Goal: Transaction & Acquisition: Purchase product/service

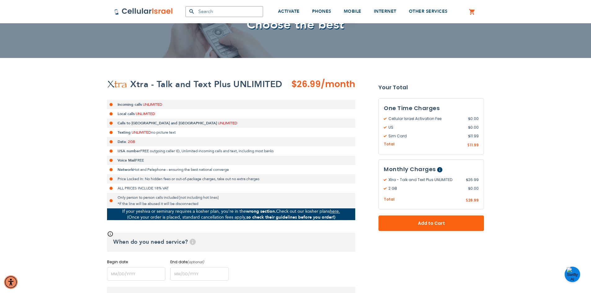
scroll to position [93, 0]
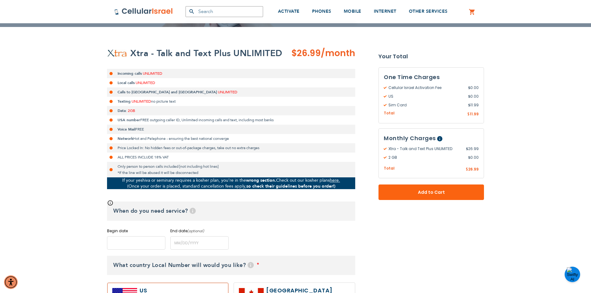
click at [141, 243] on input "name" at bounding box center [136, 242] width 58 height 13
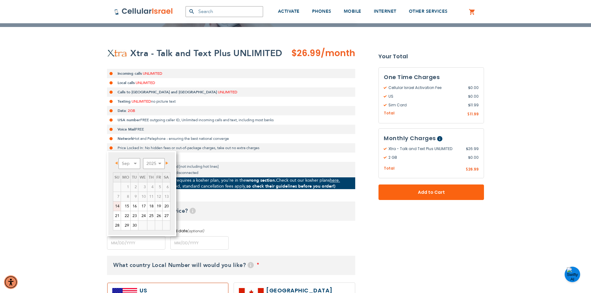
click at [119, 205] on link "14" at bounding box center [116, 206] width 7 height 9
type input "[DATE]"
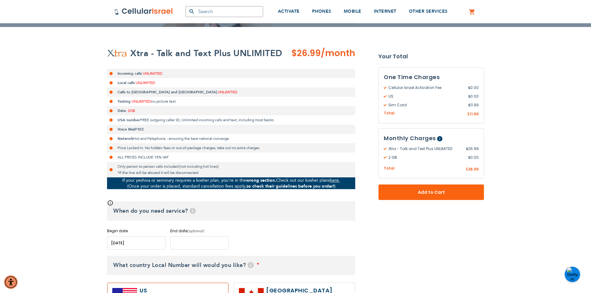
click at [196, 245] on input "name" at bounding box center [199, 242] width 58 height 13
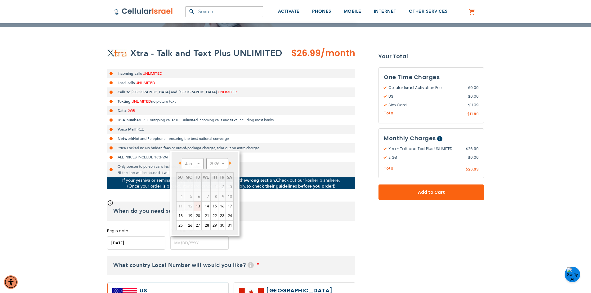
click at [311, 240] on div "Begin date Please enter Start Date End date (optional) Please enter End Date Lo…" at bounding box center [231, 238] width 248 height 21
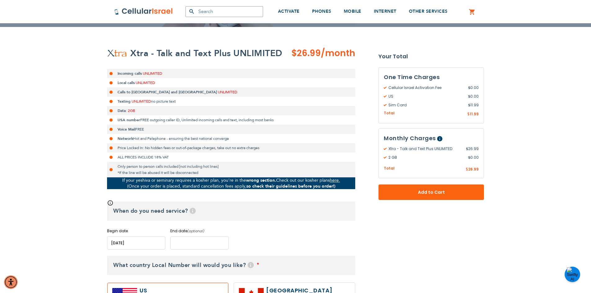
click at [182, 242] on input "name" at bounding box center [199, 242] width 58 height 13
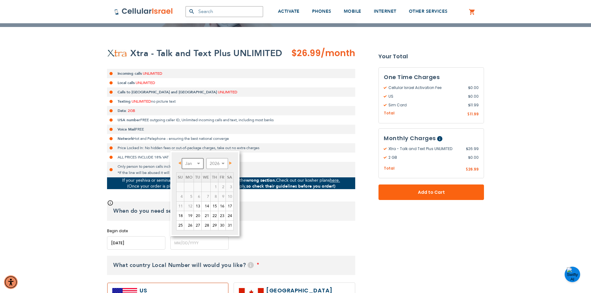
click at [200, 161] on select "Jan Feb Mar Apr May Jun [DATE] Aug Sep Oct Nov Dec" at bounding box center [193, 163] width 22 height 11
click at [205, 195] on link "10" at bounding box center [206, 196] width 9 height 9
type input "[DATE]"
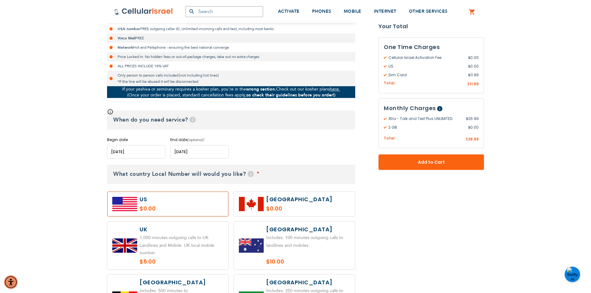
scroll to position [186, 0]
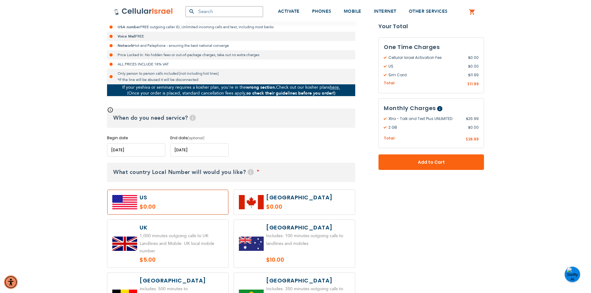
click at [169, 204] on label at bounding box center [167, 202] width 121 height 25
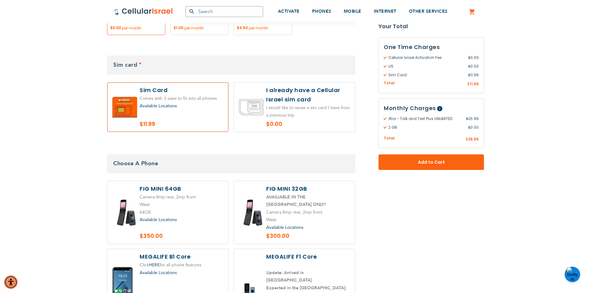
scroll to position [683, 0]
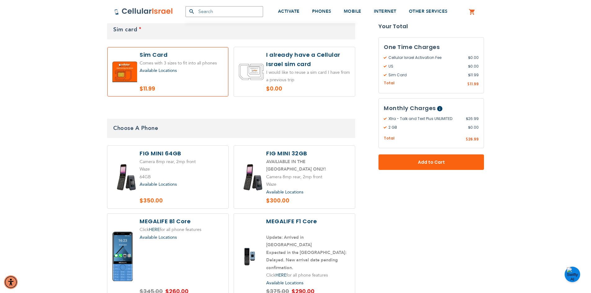
click at [174, 243] on label at bounding box center [167, 257] width 121 height 86
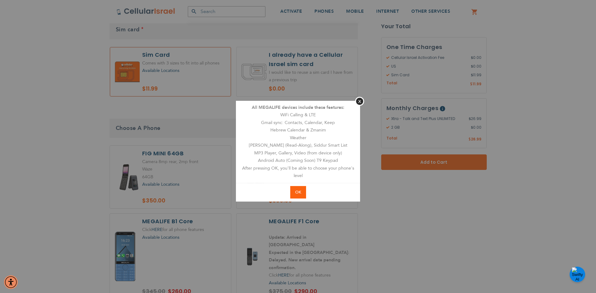
click at [298, 193] on span "OK" at bounding box center [298, 193] width 6 height 6
radio input "true"
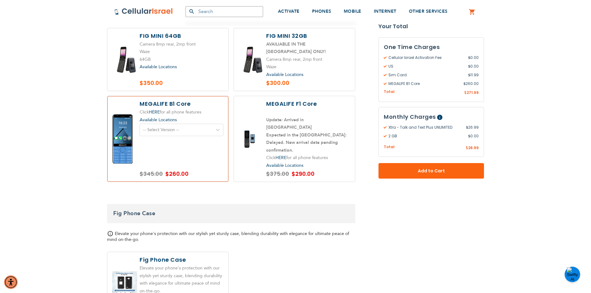
scroll to position [838, 0]
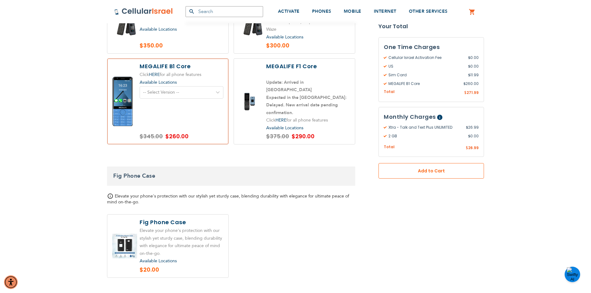
click at [422, 173] on span "Add to Cart" at bounding box center [431, 171] width 65 height 7
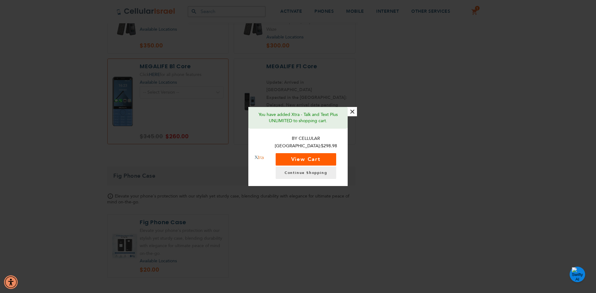
click at [308, 154] on button "View Cart" at bounding box center [306, 159] width 61 height 12
